Goal: Task Accomplishment & Management: Manage account settings

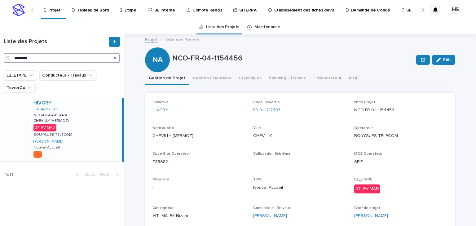
drag, startPoint x: 0, startPoint y: 0, endPoint x: 47, endPoint y: 65, distance: 80.1
click at [43, 58] on input "********" at bounding box center [62, 58] width 116 height 10
drag, startPoint x: 83, startPoint y: 122, endPoint x: 104, endPoint y: 120, distance: 20.8
click at [83, 122] on div "HIVORY FR-94-712593 NCO-FR-04-1154456 NCO-FR-04-1154456 CHEVILLY (MERMOZ) CHEVI…" at bounding box center [76, 130] width 94 height 64
click at [215, 76] on button "Gestion Financière" at bounding box center [212, 78] width 46 height 13
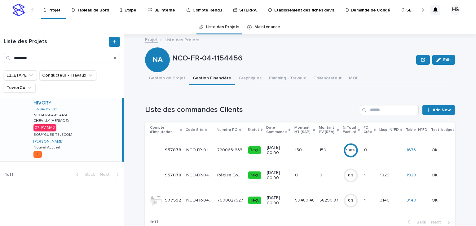
scroll to position [99, 0]
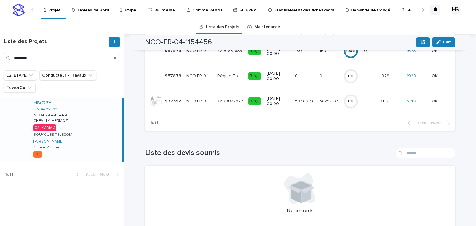
click at [301, 102] on p "59480.48" at bounding box center [305, 100] width 21 height 7
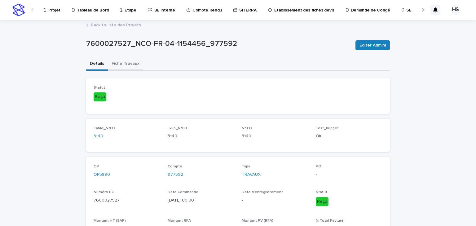
click at [125, 68] on button "Fiche Travaux" at bounding box center [125, 64] width 35 height 13
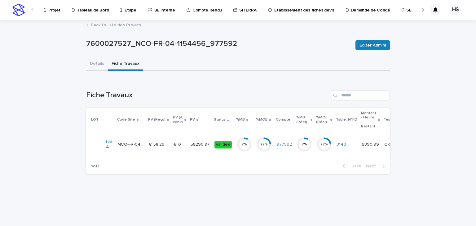
click at [180, 143] on p "€  0" at bounding box center [178, 144] width 9 height 7
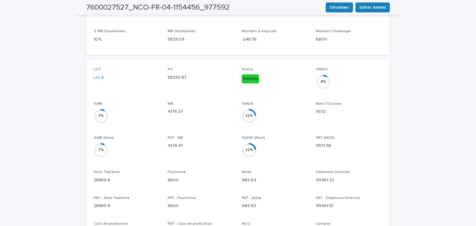
scroll to position [31, 0]
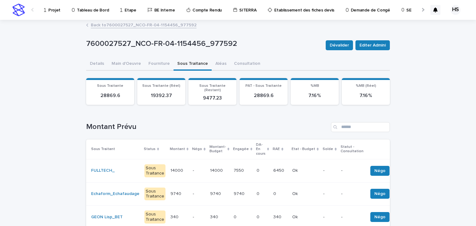
scroll to position [50, 0]
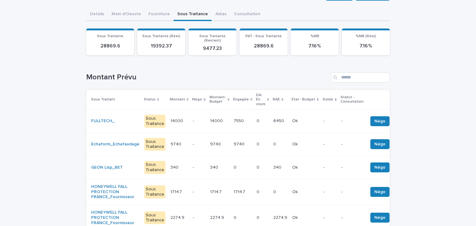
click at [220, 117] on td "14000 14000" at bounding box center [220, 120] width 24 height 23
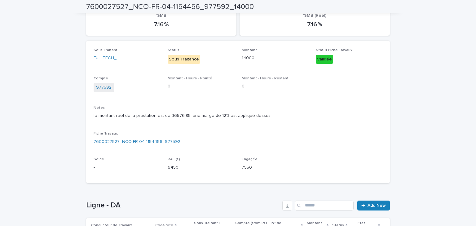
scroll to position [149, 0]
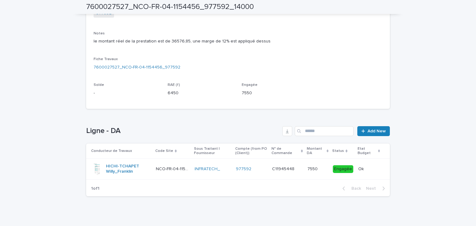
click at [293, 170] on p "C11945448" at bounding box center [284, 168] width 24 height 7
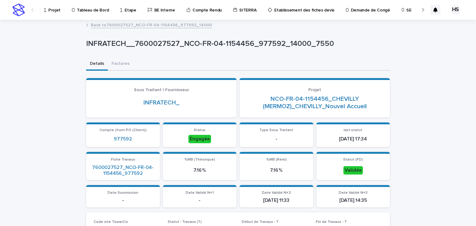
scroll to position [124, 0]
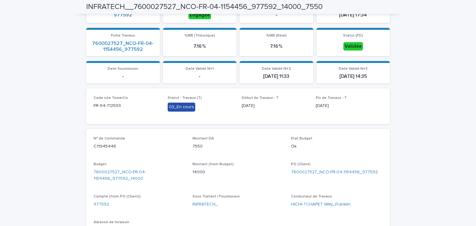
drag, startPoint x: 194, startPoint y: 113, endPoint x: 198, endPoint y: 116, distance: 5.1
click at [194, 112] on div "Statut - Travaux (T) 03_En cours" at bounding box center [201, 106] width 67 height 21
click at [191, 119] on div "Code site TowerCo FR-94-712593 Statut - [GEOGRAPHIC_DATA] (T) 03_En cours Début…" at bounding box center [238, 106] width 304 height 36
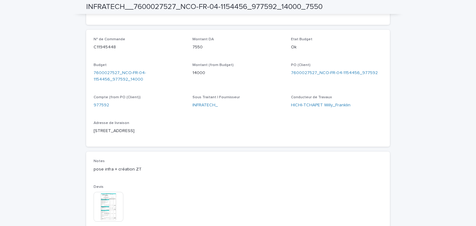
scroll to position [174, 0]
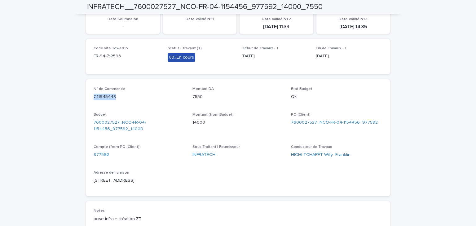
drag, startPoint x: 115, startPoint y: 93, endPoint x: 88, endPoint y: 95, distance: 27.0
click at [88, 95] on div "N° de Commande C11945448 Montant DA 7550 Etat Budget Ok Budget 7600027527_NCO-F…" at bounding box center [238, 137] width 304 height 117
copy p "C11945448"
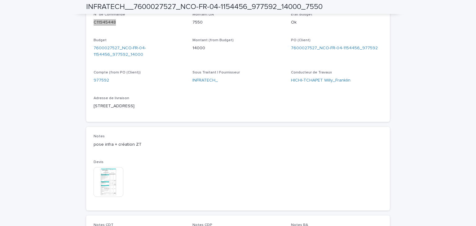
scroll to position [223, 0]
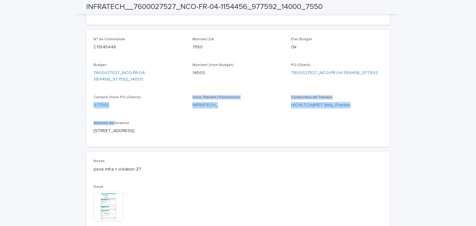
drag, startPoint x: 112, startPoint y: 117, endPoint x: 128, endPoint y: 117, distance: 16.7
click at [90, 112] on div "N° de Commande C11945448 Montant DA 7550 Etat Budget Ok Budget 7600027527_NCO-F…" at bounding box center [238, 88] width 304 height 117
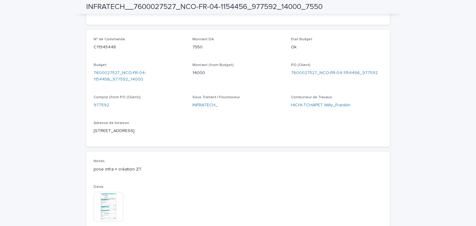
click at [135, 117] on div "N° de Commande C11945448 Montant DA 7550 Etat Budget Ok Budget 7600027527_NCO-F…" at bounding box center [238, 88] width 289 height 102
drag, startPoint x: 115, startPoint y: 113, endPoint x: 89, endPoint y: 109, distance: 27.0
click at [89, 109] on div "N° de Commande C11945448 Montant DA 7550 Etat Budget Ok Budget 7600027527_NCO-F…" at bounding box center [238, 88] width 304 height 117
copy link "977592"
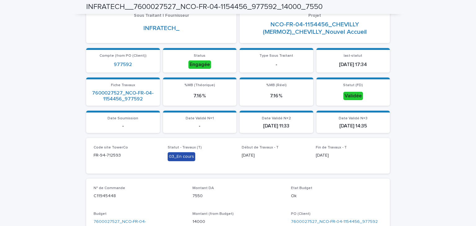
scroll to position [0, 0]
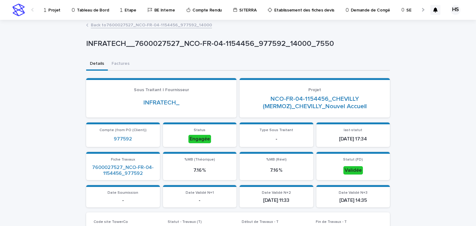
click at [53, 11] on p "Projet" at bounding box center [54, 6] width 12 height 13
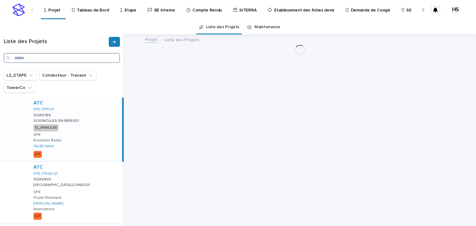
click at [63, 60] on input "Search" at bounding box center [62, 58] width 116 height 10
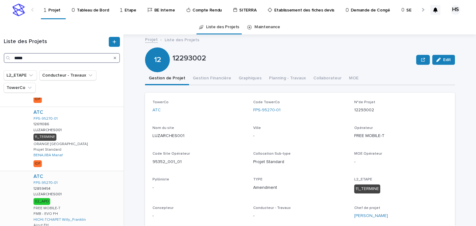
scroll to position [298, 0]
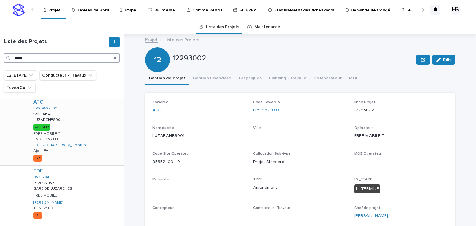
type input "*****"
click at [87, 119] on div "ATC FPS-95270-01 12859454 12859454 LUZARCHES001 LUZARCHES001 02_APD FREE MOBILE…" at bounding box center [76, 131] width 95 height 68
click at [211, 79] on button "Gestion Financière" at bounding box center [212, 78] width 46 height 13
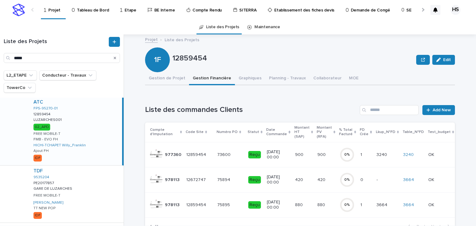
click at [360, 203] on p at bounding box center [365, 204] width 11 height 5
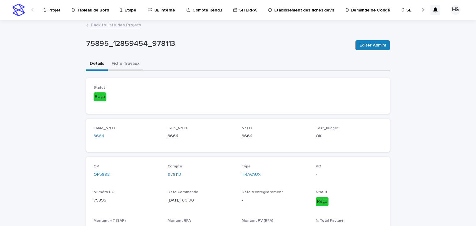
click at [123, 62] on button "Fiche Travaux" at bounding box center [125, 64] width 35 height 13
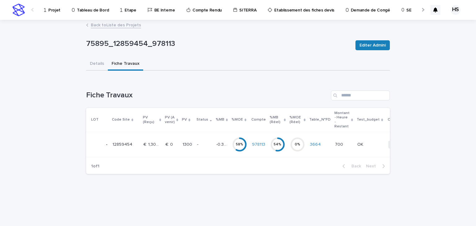
click at [200, 145] on p "-" at bounding box center [204, 144] width 14 height 5
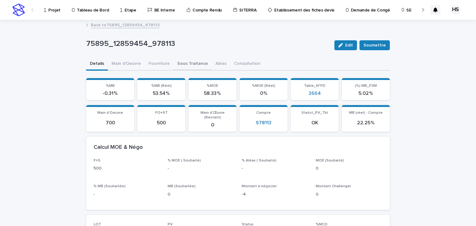
click at [184, 63] on button "Sous Traitance" at bounding box center [193, 64] width 38 height 13
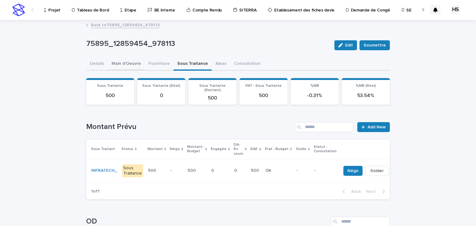
click at [129, 64] on button "Main d'Oeuvre" at bounding box center [126, 64] width 37 height 13
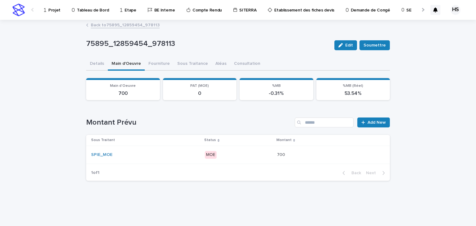
click at [231, 152] on p "MOE" at bounding box center [238, 155] width 67 height 8
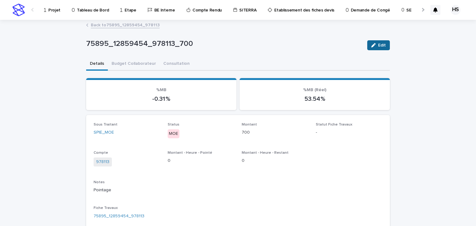
click at [380, 42] on button "Edit" at bounding box center [378, 45] width 23 height 10
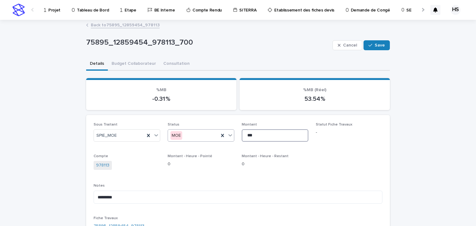
drag, startPoint x: 256, startPoint y: 133, endPoint x: 190, endPoint y: 138, distance: 66.2
click at [196, 138] on div "Sous Traitant SPIE_MOE Status MOE Montant *** Statut Fiche Travaux - Compte 978…" at bounding box center [238, 191] width 289 height 138
type input "***"
click at [374, 41] on button "Save" at bounding box center [377, 45] width 26 height 10
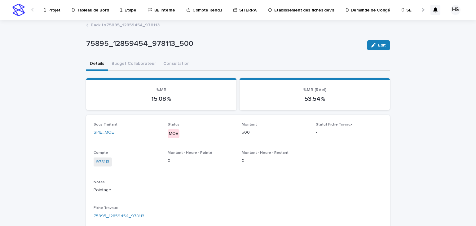
click at [133, 26] on link "Back to 75895_12859454_978113" at bounding box center [125, 24] width 69 height 7
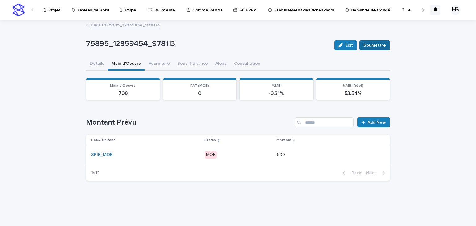
click at [385, 48] on span "Soumettre" at bounding box center [375, 45] width 22 height 6
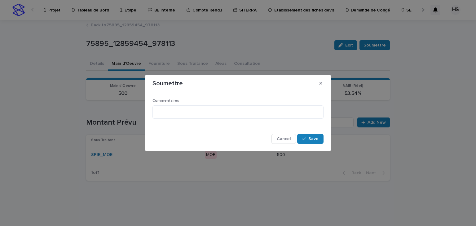
click at [201, 121] on div "Commentaires" at bounding box center [237, 111] width 171 height 25
click at [204, 116] on textarea at bounding box center [237, 111] width 171 height 13
type textarea "**********"
click at [304, 139] on icon "button" at bounding box center [304, 139] width 4 height 4
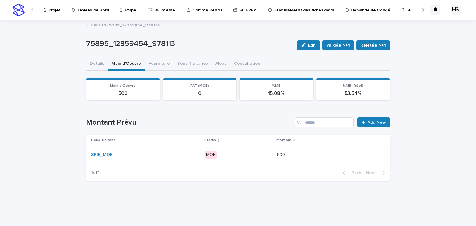
click at [251, 152] on p "MOE" at bounding box center [238, 155] width 67 height 8
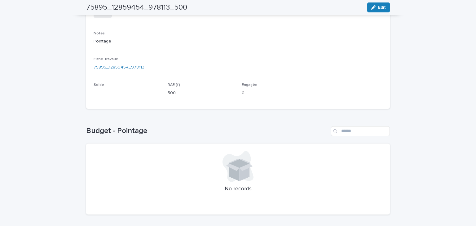
scroll to position [25, 0]
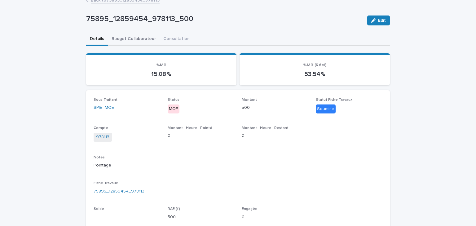
click at [128, 37] on div "75895_12859454_978113_500 Edit 75895_12859454_978113_500 Edit Sorry, there was …" at bounding box center [238, 170] width 304 height 348
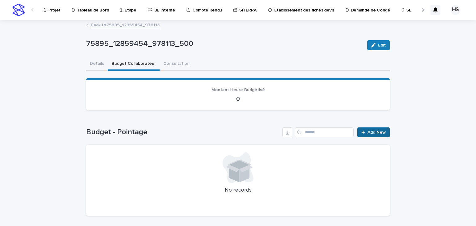
click at [377, 131] on span "Add New" at bounding box center [377, 132] width 18 height 4
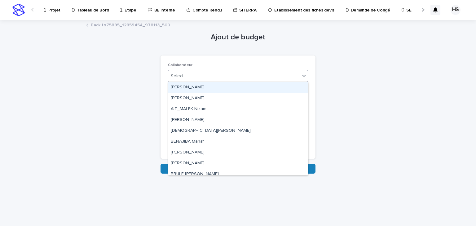
click at [190, 76] on div "Select..." at bounding box center [234, 76] width 132 height 10
type input "***"
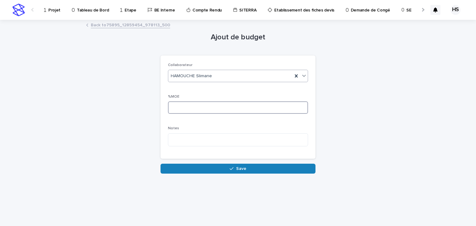
click at [186, 112] on input at bounding box center [238, 107] width 140 height 12
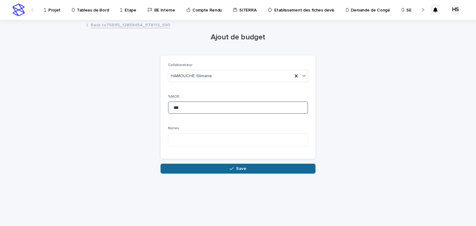
type input "***"
click at [217, 166] on button "Save" at bounding box center [238, 169] width 155 height 10
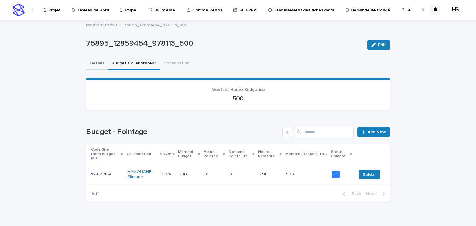
click at [94, 62] on button "Details" at bounding box center [97, 63] width 22 height 13
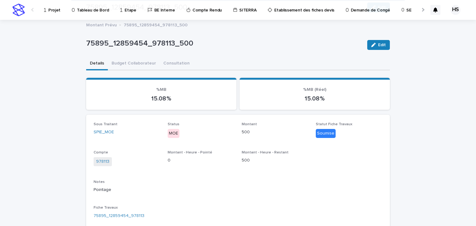
scroll to position [124, 0]
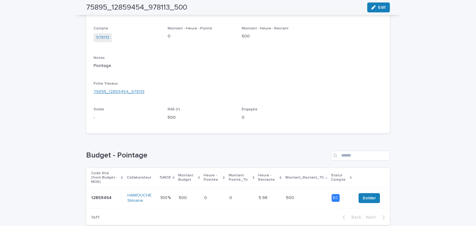
click at [128, 93] on link "75895_12859454_978113" at bounding box center [119, 92] width 51 height 7
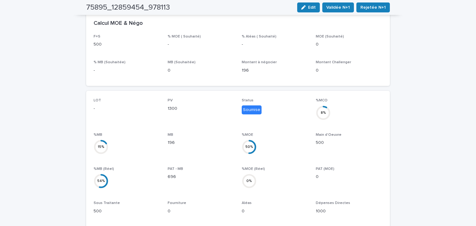
scroll to position [124, 0]
click at [348, 12] on button "Validée N+1" at bounding box center [338, 7] width 32 height 10
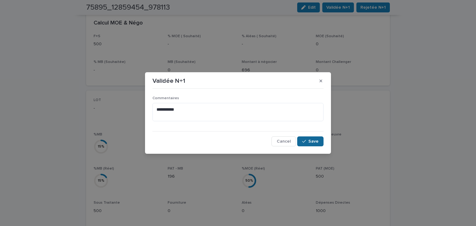
click at [309, 140] on span "Save" at bounding box center [313, 141] width 10 height 4
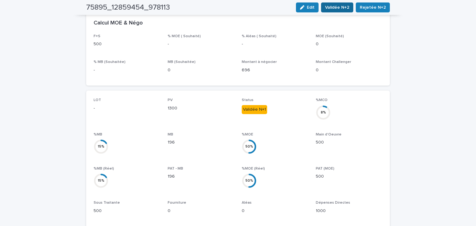
click at [346, 5] on span "Validée N+2" at bounding box center [337, 7] width 24 height 6
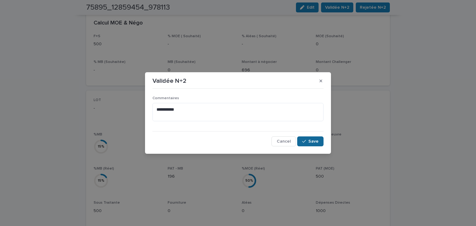
click at [310, 138] on button "Save" at bounding box center [310, 141] width 26 height 10
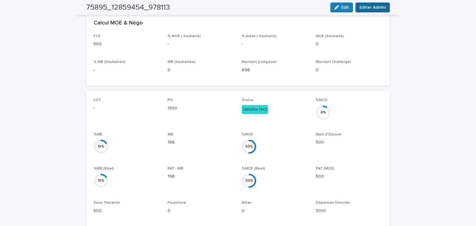
click at [375, 9] on span "Editer Admini" at bounding box center [372, 7] width 26 height 6
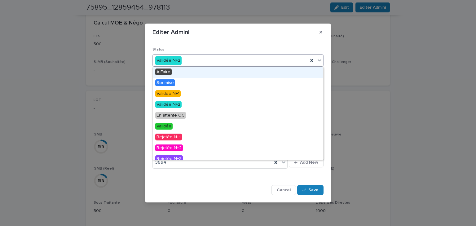
click at [193, 59] on div "Validée N+2" at bounding box center [230, 60] width 155 height 10
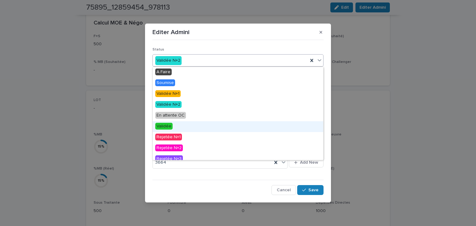
click at [172, 128] on div "Validée" at bounding box center [238, 126] width 170 height 11
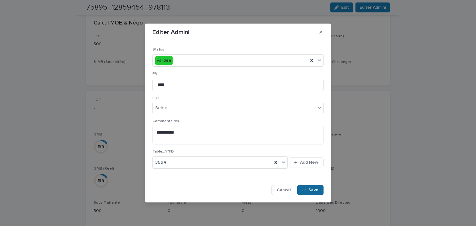
click at [311, 188] on span "Save" at bounding box center [313, 190] width 10 height 4
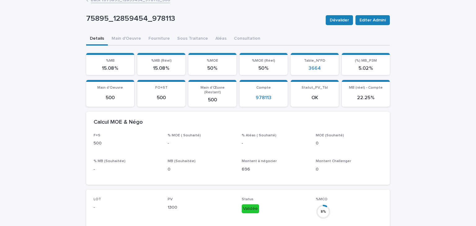
scroll to position [0, 0]
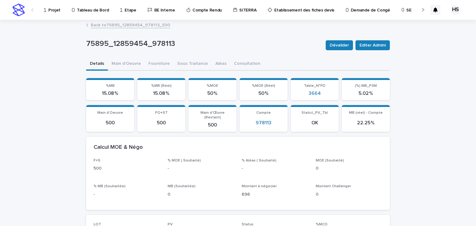
click at [147, 25] on link "Back to 75895_12859454_978113_500" at bounding box center [130, 24] width 79 height 7
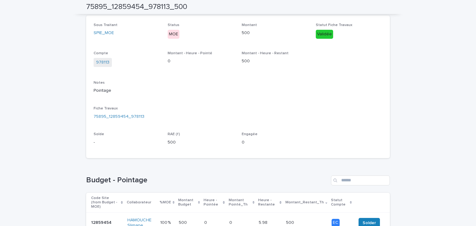
scroll to position [154, 0]
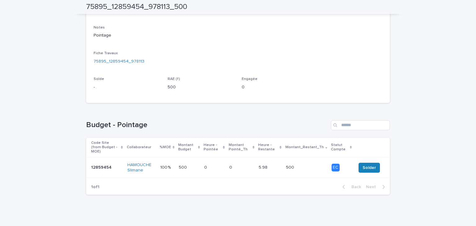
click at [269, 164] on p "5.98" at bounding box center [264, 167] width 10 height 7
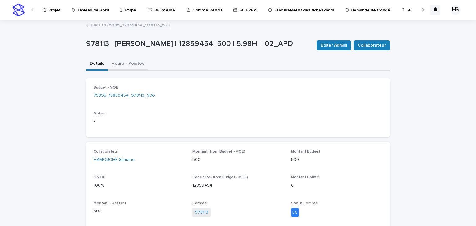
click at [126, 62] on button "Heure - Pointée" at bounding box center [128, 64] width 41 height 13
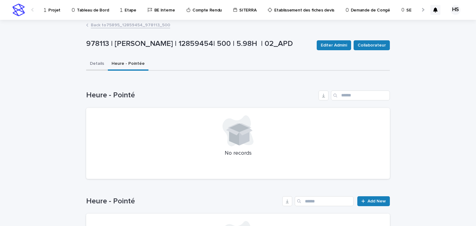
click at [97, 65] on button "Details" at bounding box center [97, 64] width 22 height 13
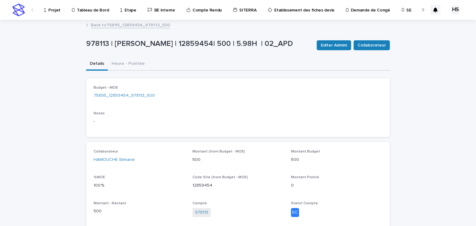
click at [120, 24] on link "Back to 75895_12859454_978113_500" at bounding box center [130, 24] width 79 height 7
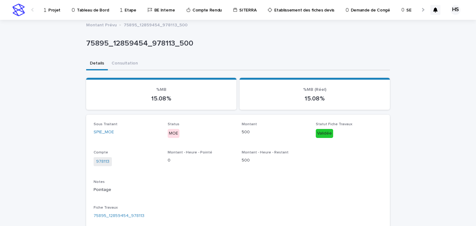
scroll to position [99, 0]
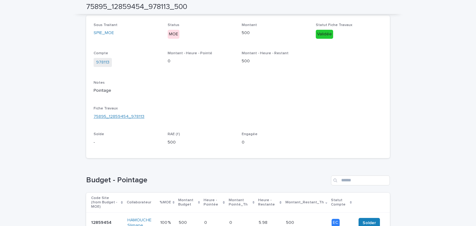
click at [129, 118] on link "75895_12859454_978113" at bounding box center [119, 116] width 51 height 7
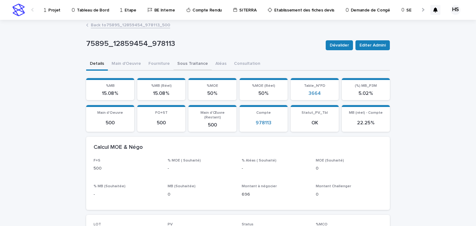
click at [180, 64] on button "Sous Traitance" at bounding box center [193, 64] width 38 height 13
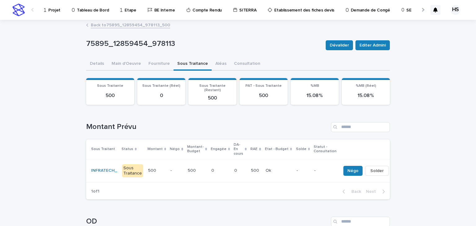
click at [199, 168] on p at bounding box center [197, 170] width 19 height 5
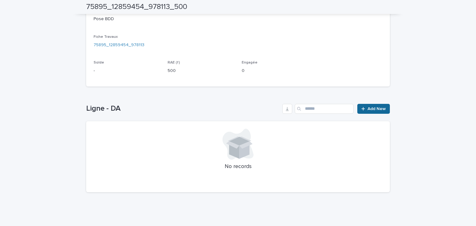
click at [364, 109] on div at bounding box center [364, 109] width 6 height 4
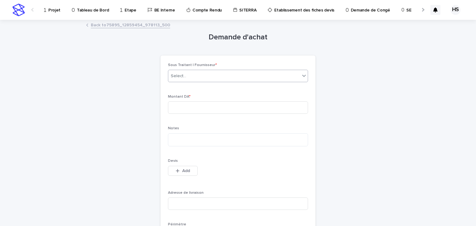
click at [179, 76] on div "Select..." at bounding box center [178, 76] width 15 height 7
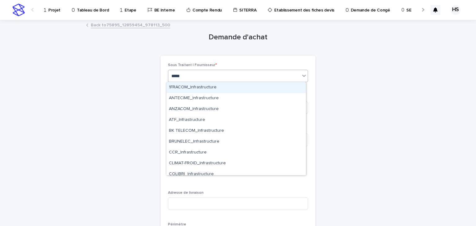
type input "*****"
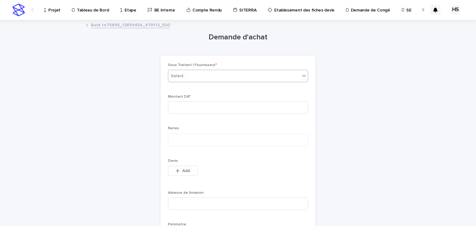
click at [148, 84] on div "Demande d'achat Loading... Saving… Loading... Saving… Loading... Saving… Sous T…" at bounding box center [238, 180] width 304 height 321
